Goal: Information Seeking & Learning: Compare options

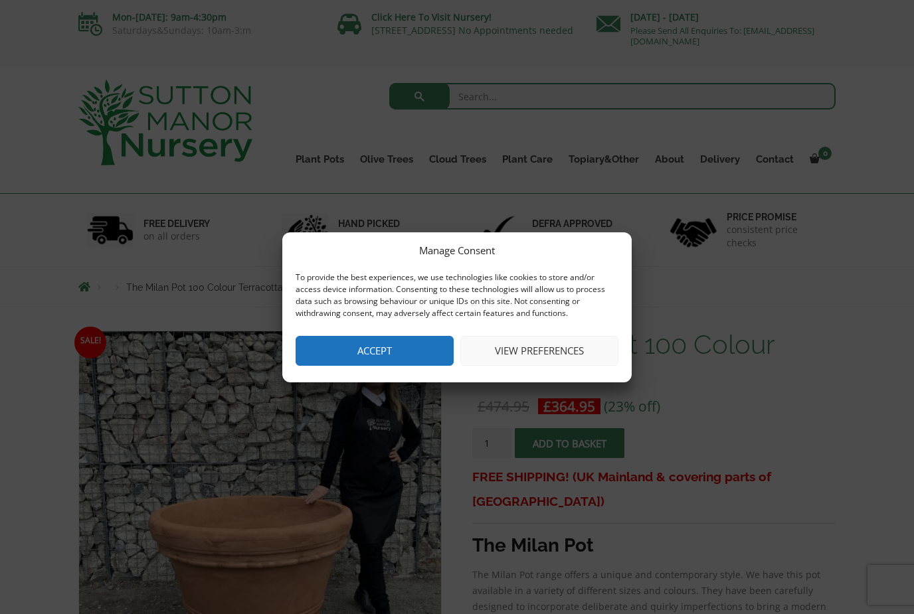
click at [382, 351] on button "Accept" at bounding box center [374, 351] width 158 height 30
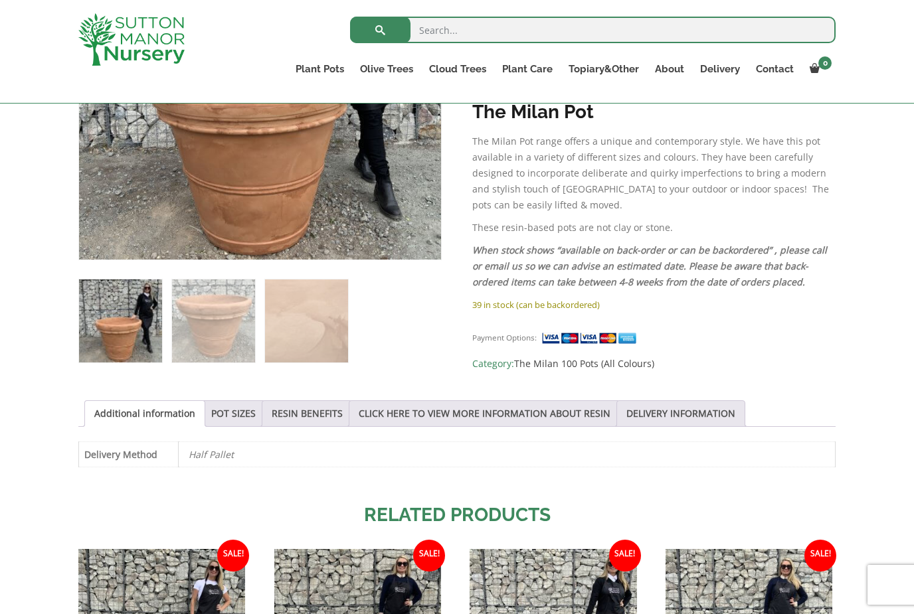
scroll to position [422, 0]
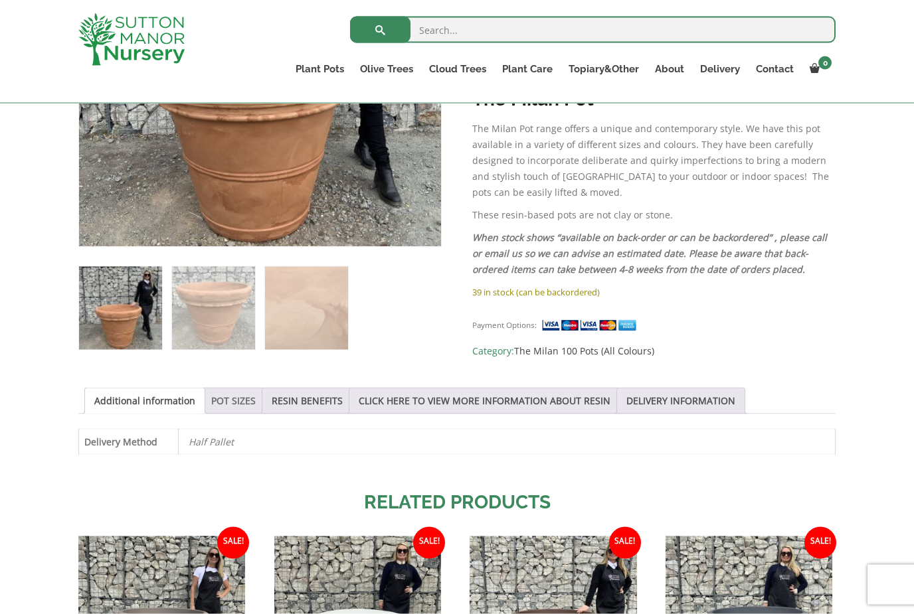
click at [228, 407] on link "POT SIZES" at bounding box center [233, 400] width 44 height 25
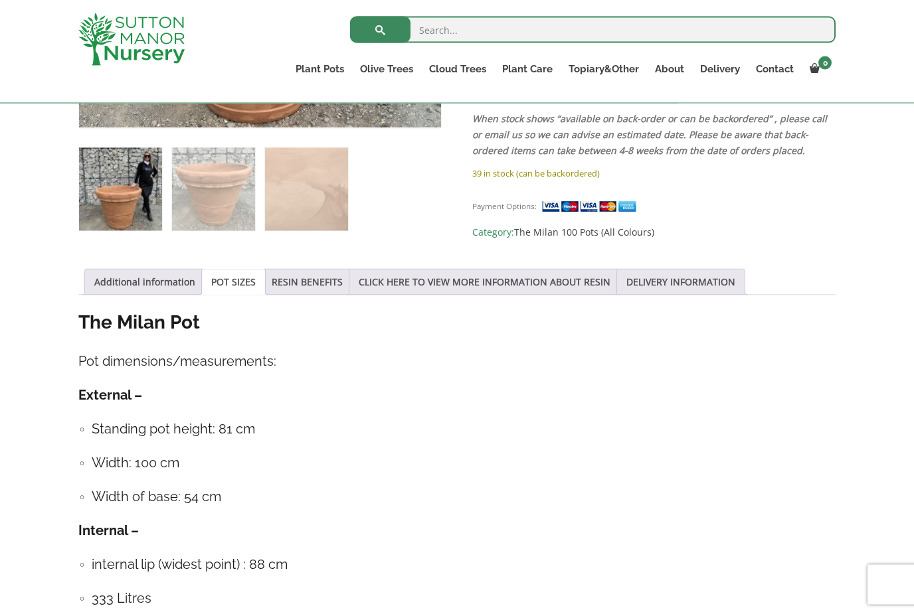
scroll to position [517, 0]
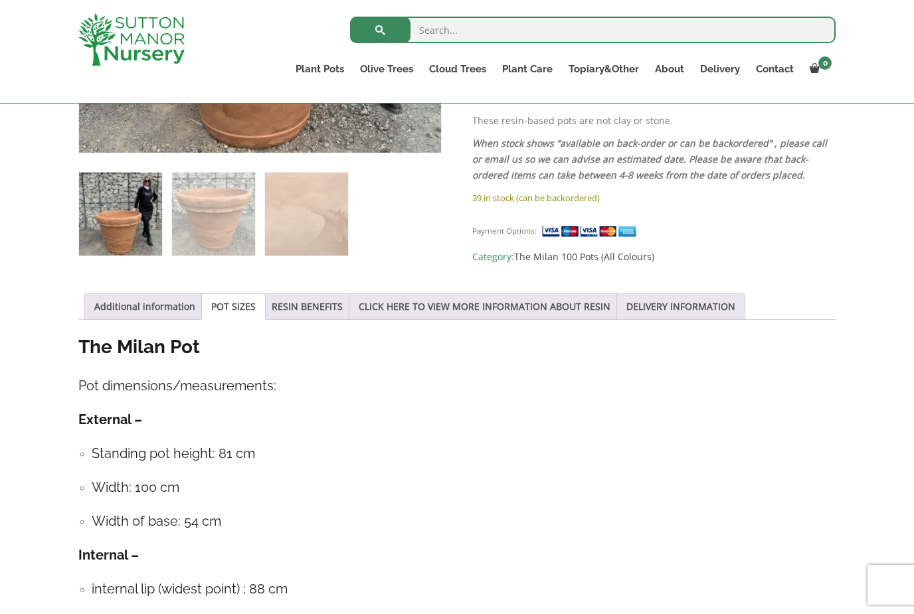
click at [848, 565] on div "Sale! 🔍 The Milan Pot 100 Colour Terracotta £ 474.95 Original price was: £474.9…" at bounding box center [457, 417] width 914 height 1300
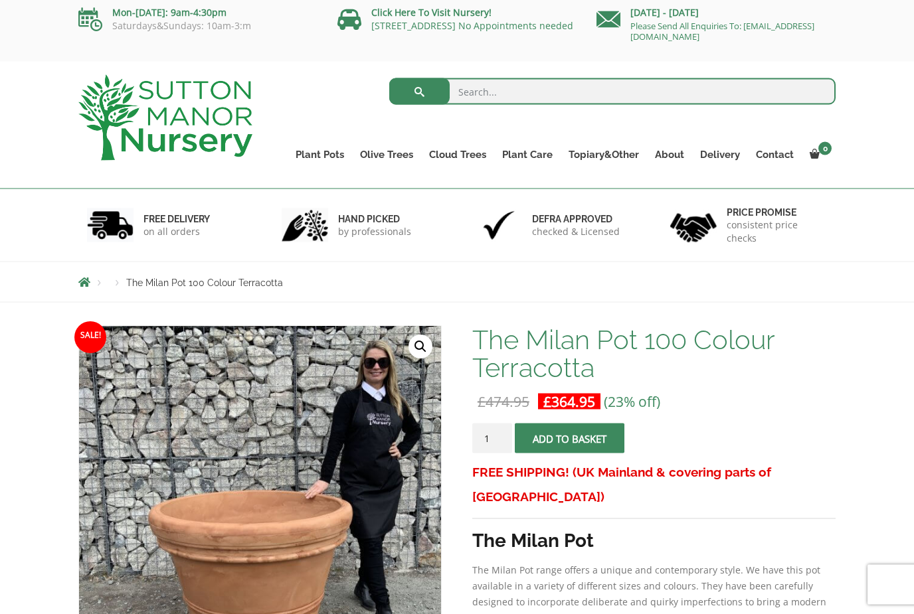
scroll to position [0, 0]
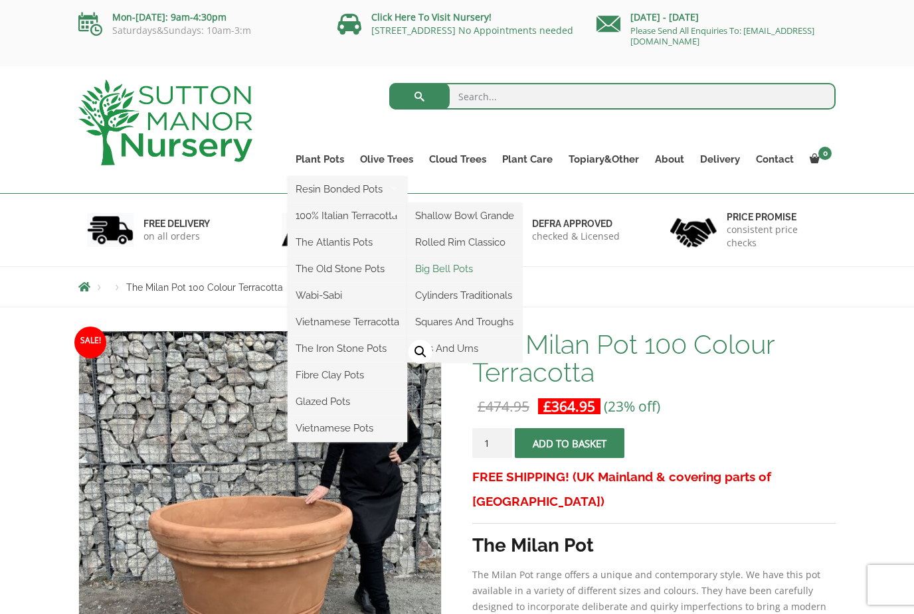
click at [467, 278] on link "Big Bell Pots" at bounding box center [464, 269] width 115 height 20
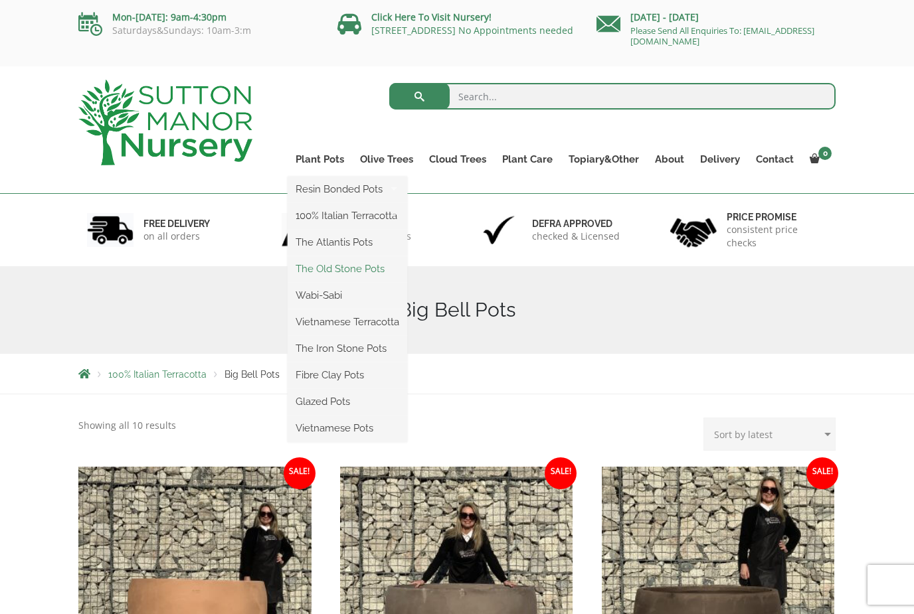
click at [371, 277] on link "The Old Stone Pots" at bounding box center [347, 269] width 120 height 20
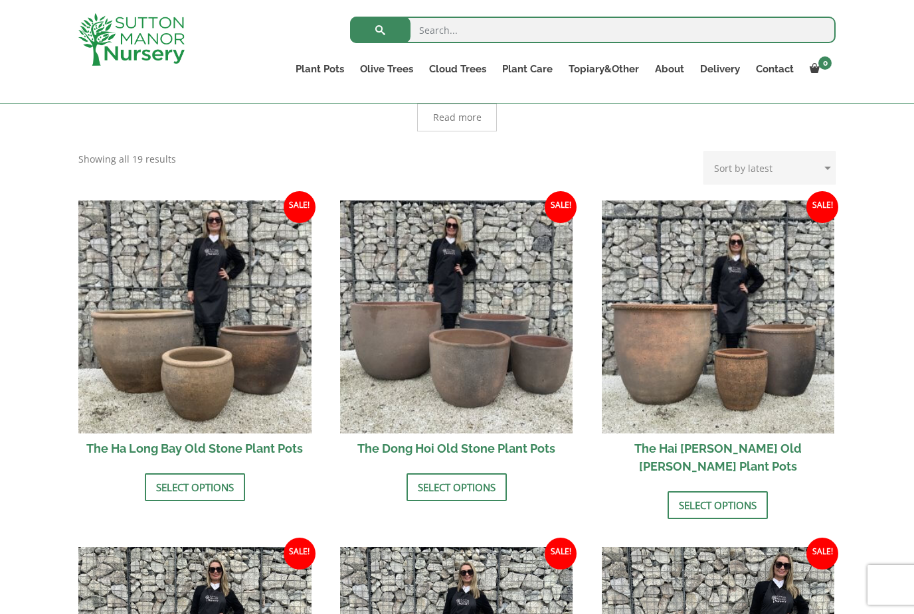
scroll to position [355, 0]
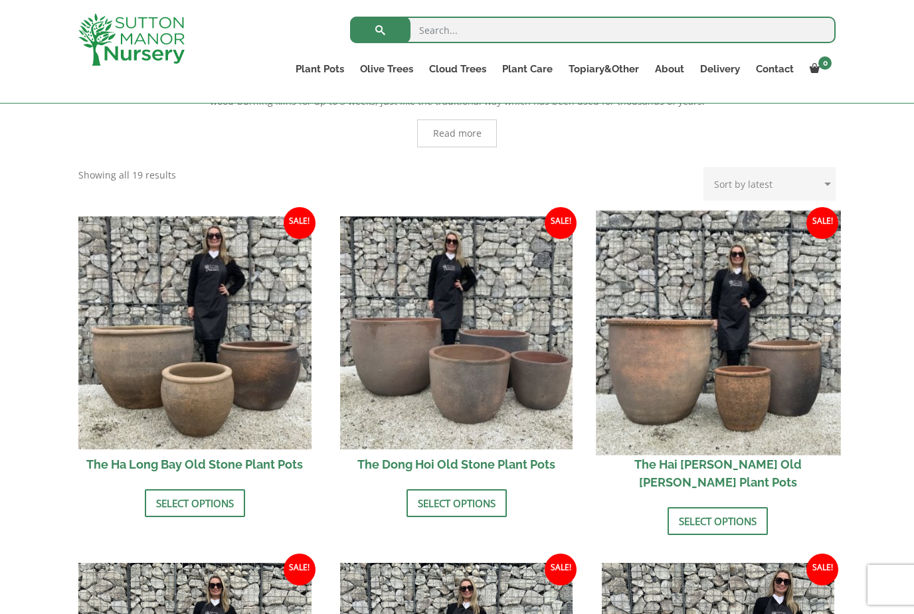
click at [669, 351] on img at bounding box center [718, 332] width 244 height 244
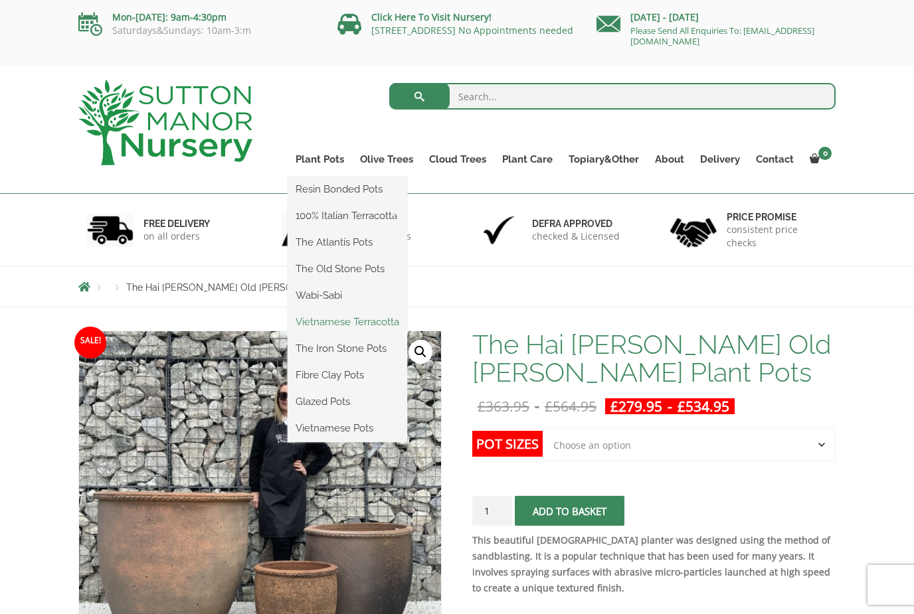
click at [378, 330] on link "Vietnamese Terracotta" at bounding box center [347, 322] width 120 height 20
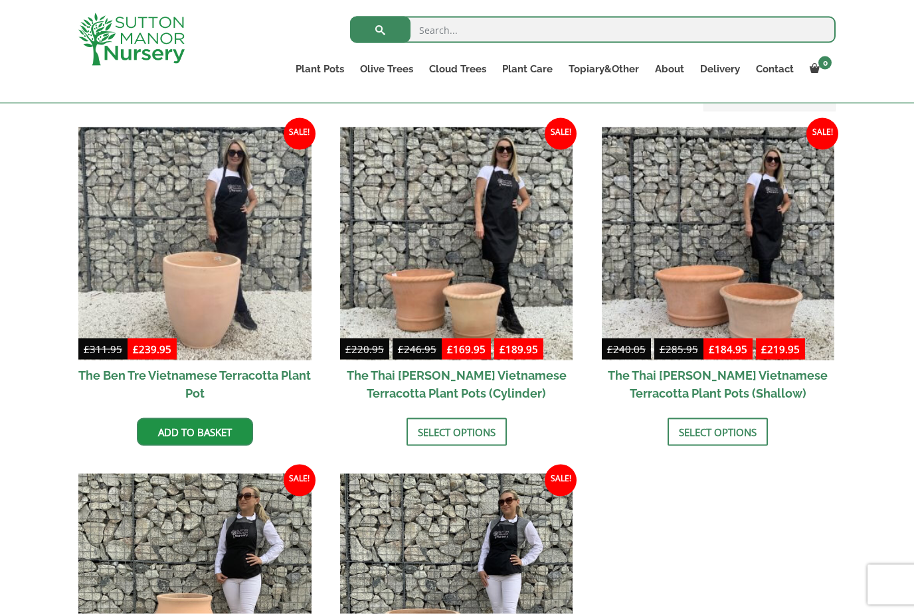
scroll to position [283, 0]
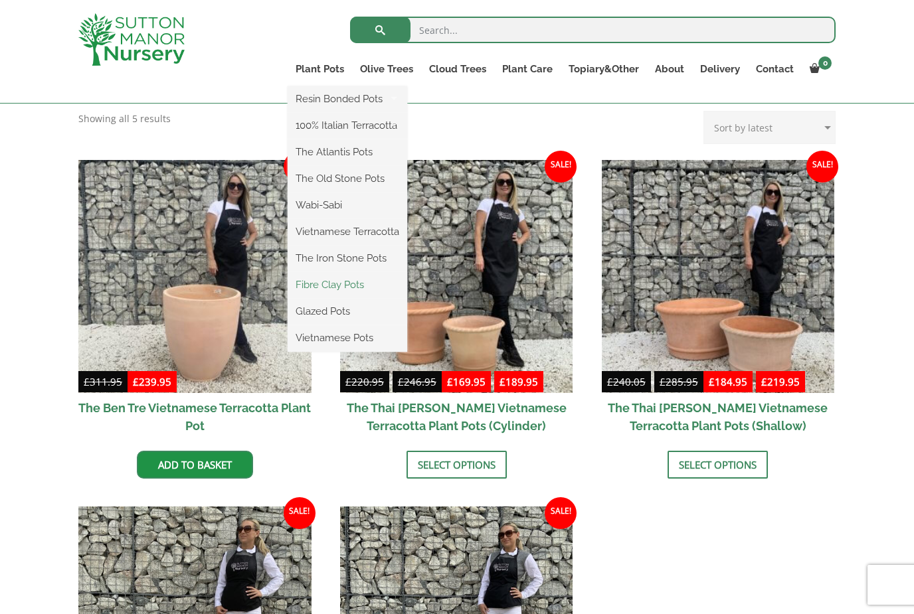
click at [360, 289] on link "Fibre Clay Pots" at bounding box center [347, 285] width 120 height 20
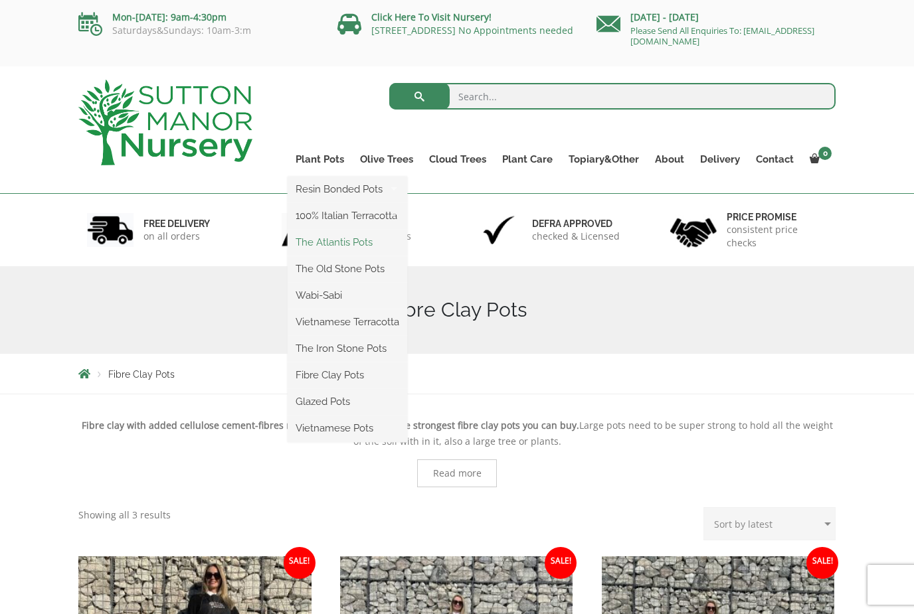
click at [368, 248] on link "The Atlantis Pots" at bounding box center [347, 242] width 120 height 20
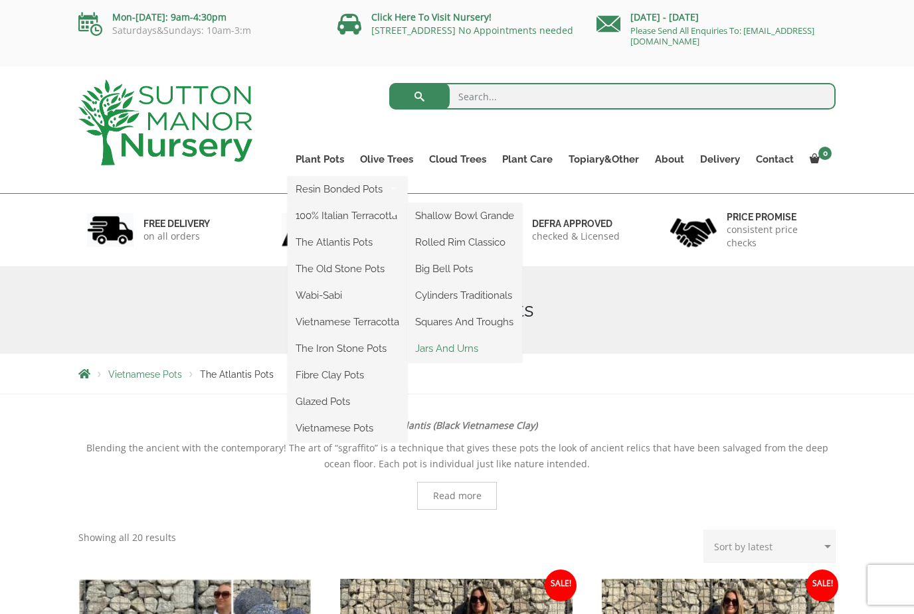
click at [473, 346] on link "Jars And Urns" at bounding box center [464, 349] width 115 height 20
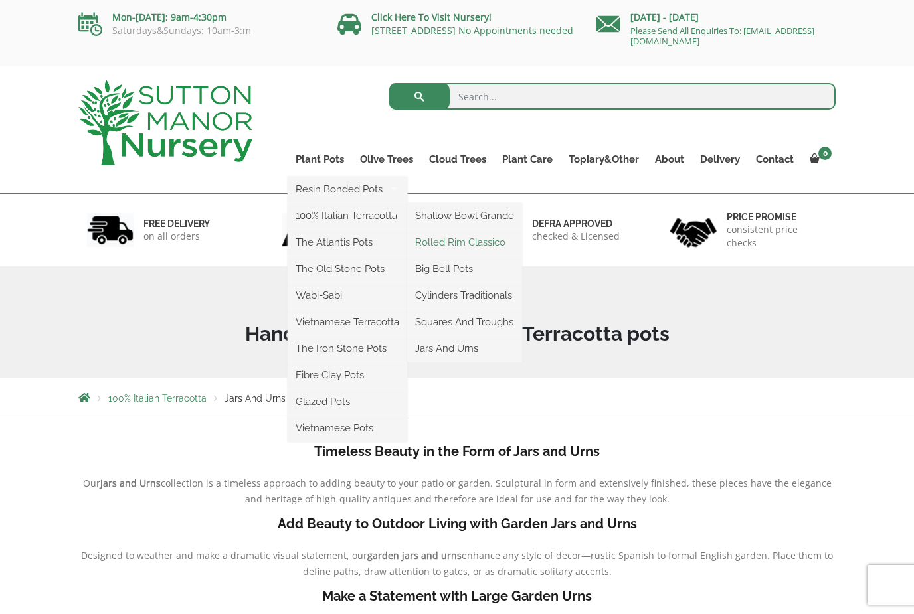
click at [486, 249] on link "Rolled Rim Classico" at bounding box center [464, 242] width 115 height 20
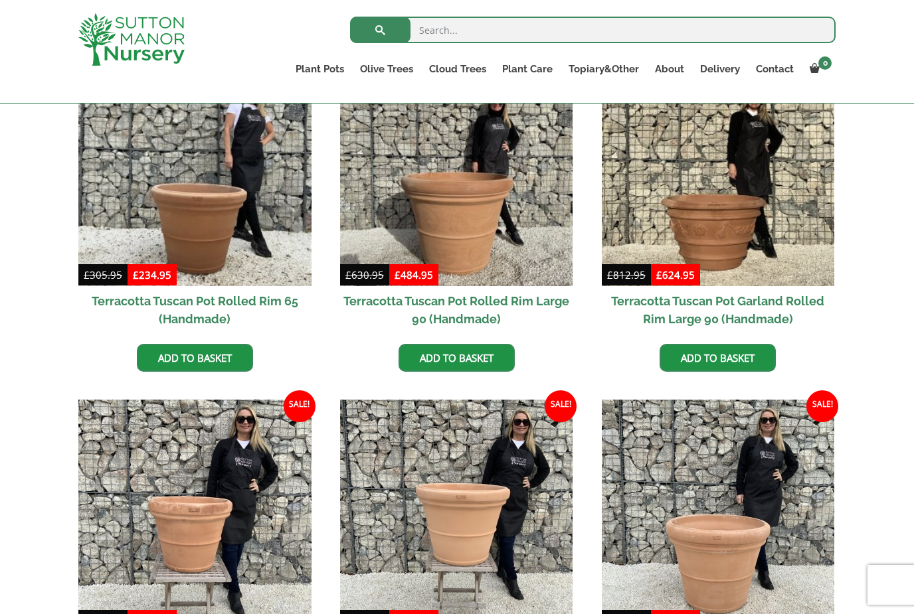
scroll to position [636, 0]
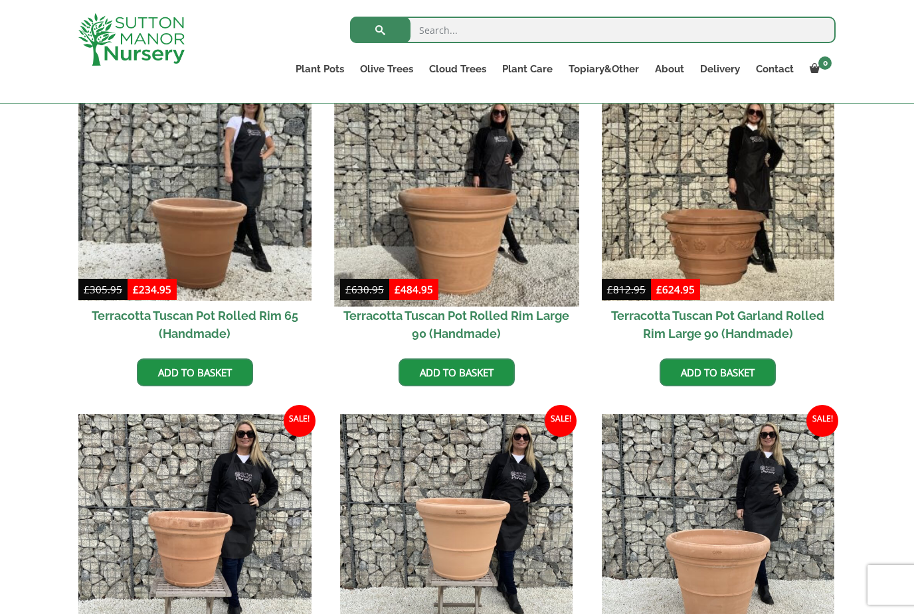
click at [494, 236] on img at bounding box center [456, 184] width 244 height 244
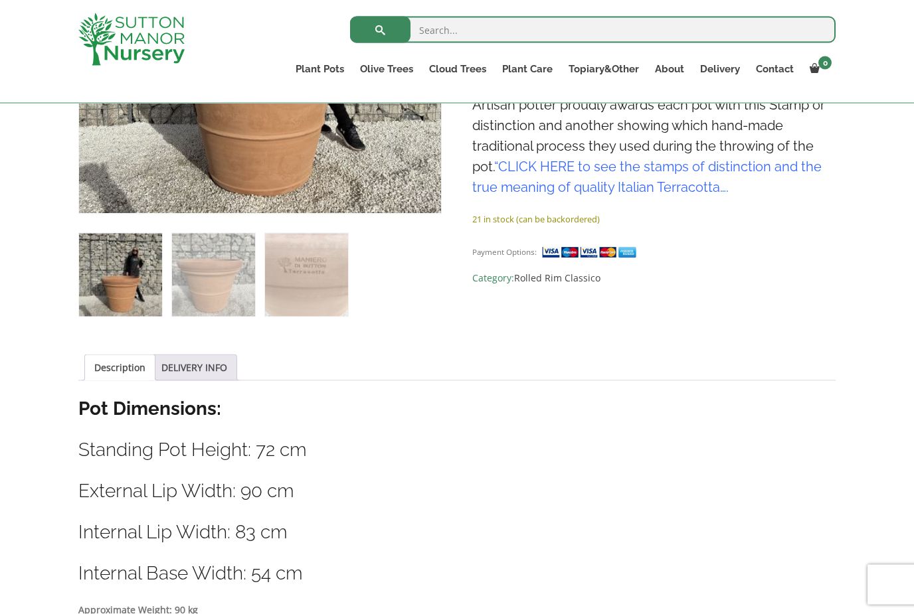
scroll to position [457, 0]
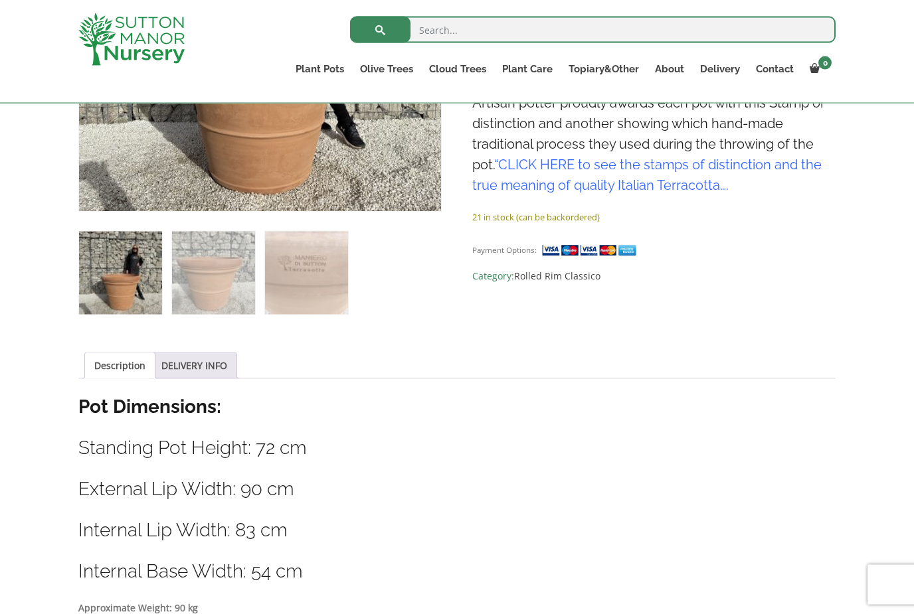
click at [30, 527] on div "Sale! 🔍 Terracotta Tuscan Pot Rolled Rim Large 90 (Handmade) £ 630.95 Original …" at bounding box center [457, 526] width 914 height 1400
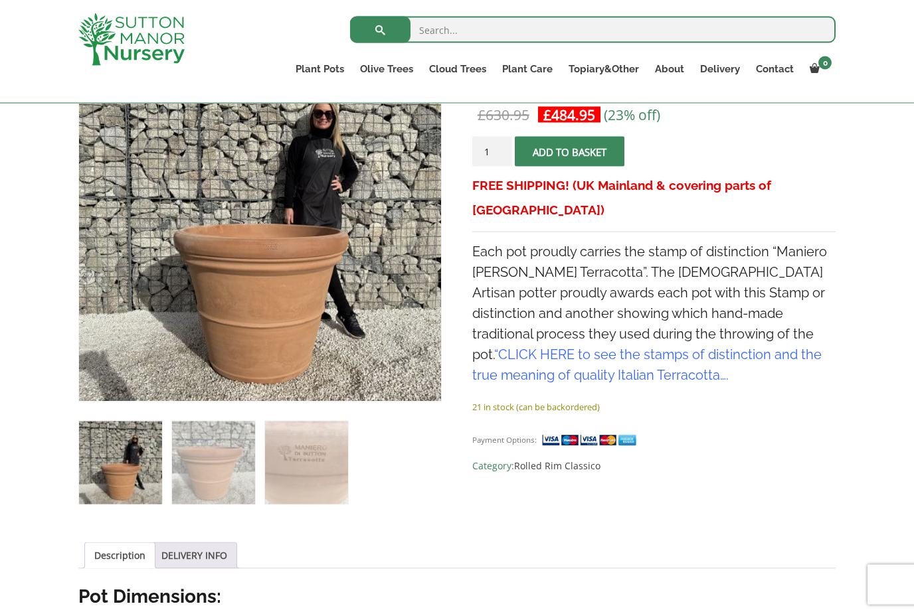
scroll to position [260, 0]
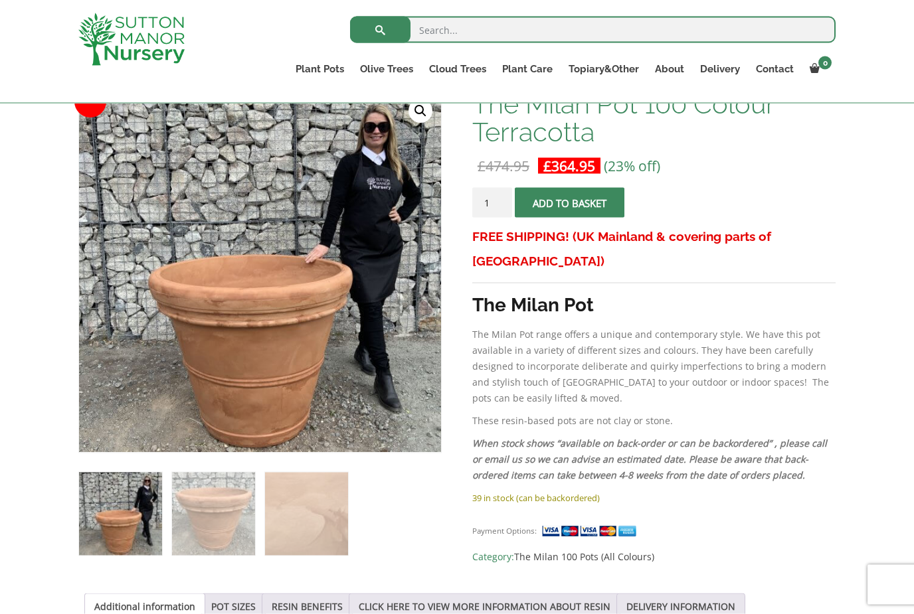
scroll to position [237, 0]
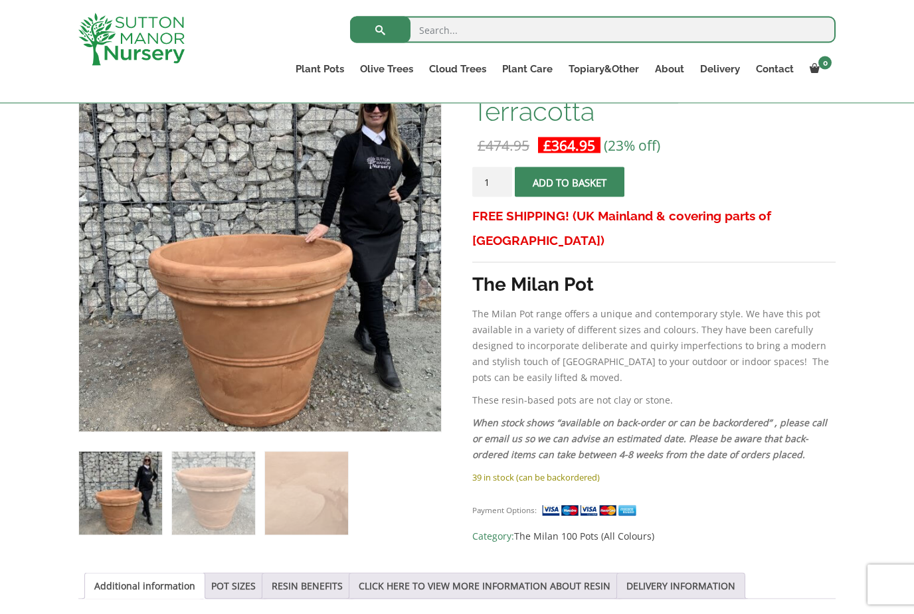
click at [47, 3] on div "Search for: Plant Pots Resin Bonded Pots The Amalfi Pots The Milan Pots The Cap…" at bounding box center [457, 52] width 914 height 104
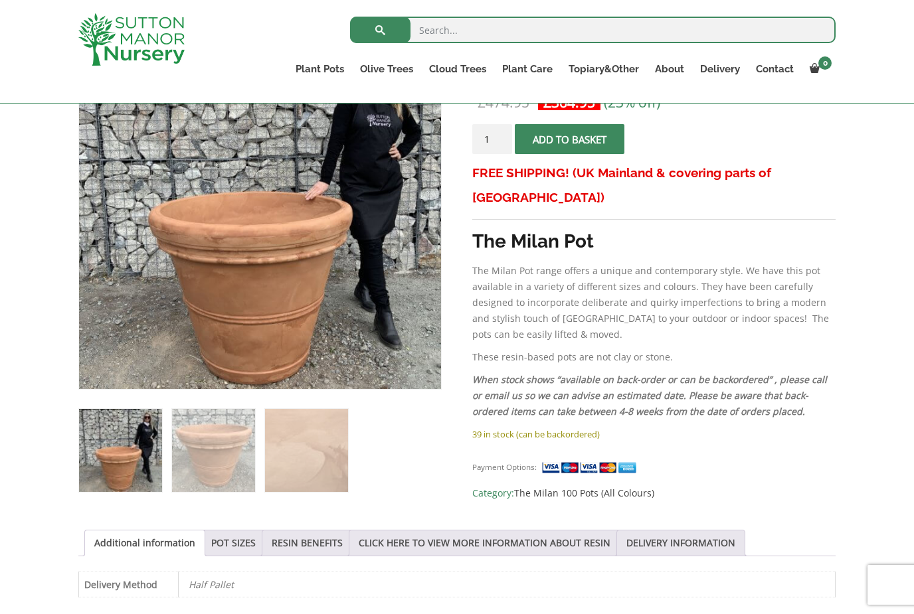
scroll to position [279, 0]
